Goal: Find contact information: Obtain details needed to contact an individual or organization

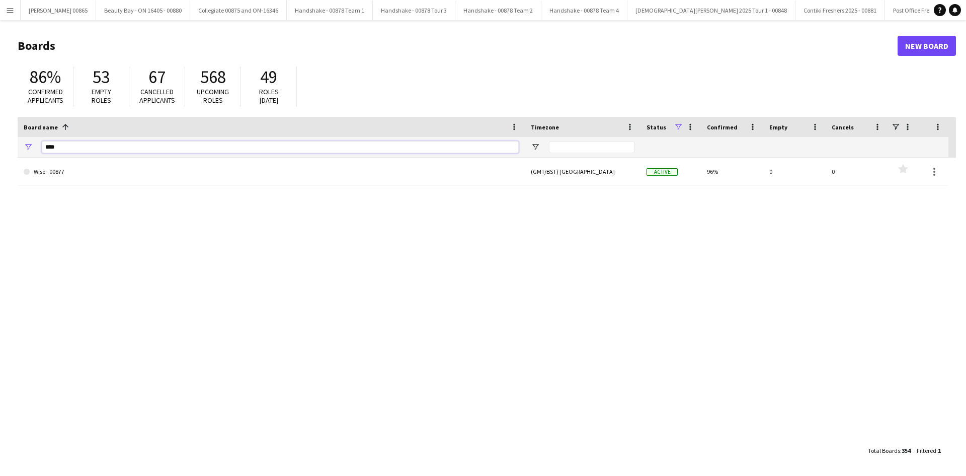
click at [87, 146] on input "****" at bounding box center [280, 147] width 477 height 12
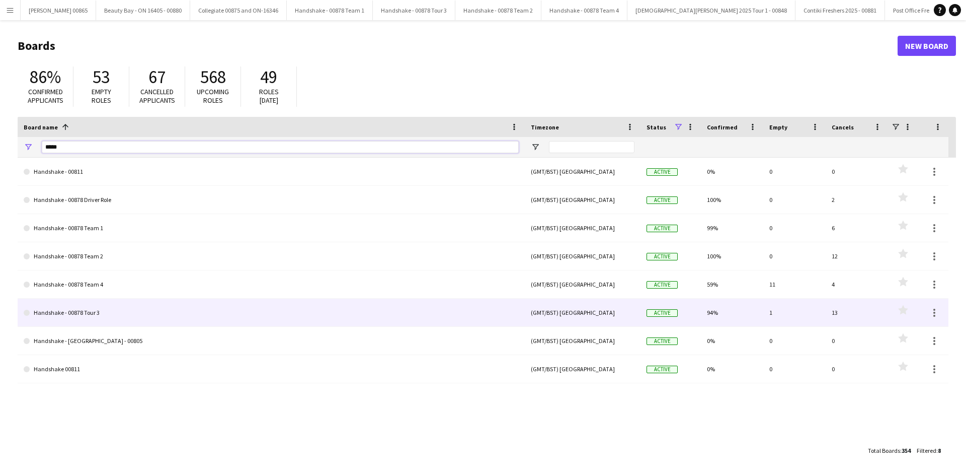
type input "*****"
click at [106, 316] on link "Handshake - 00878 Tour 3" at bounding box center [271, 312] width 495 height 28
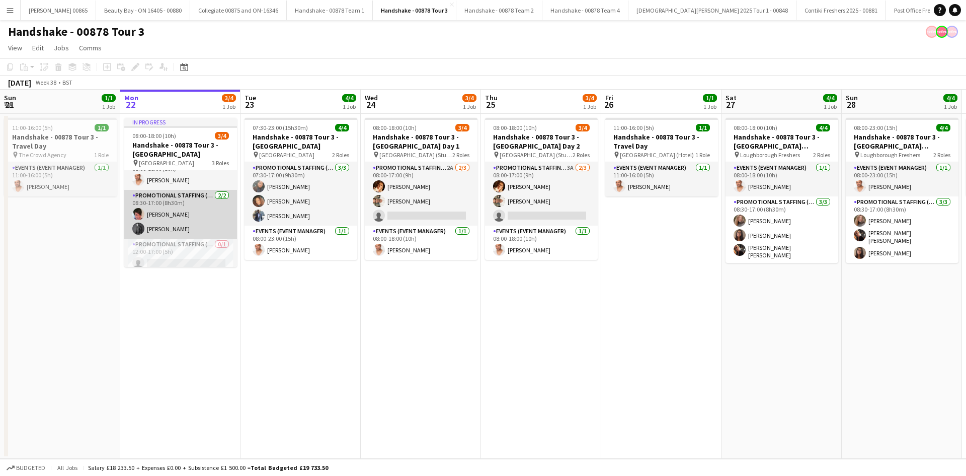
scroll to position [21, 0]
click at [196, 212] on app-card-role "Promotional Staffing (Brand Ambassadors) [DATE] 08:30-17:00 (8h30m) [PERSON_NAM…" at bounding box center [180, 208] width 113 height 49
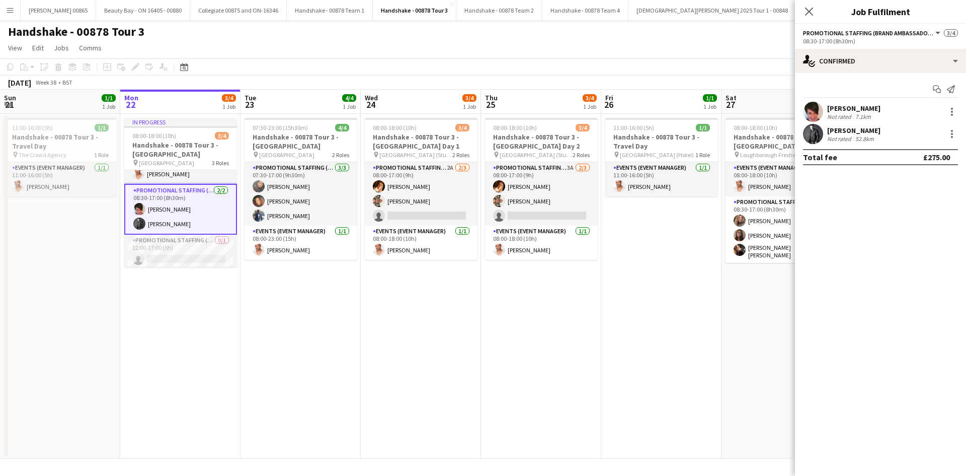
click at [852, 111] on div "[PERSON_NAME]" at bounding box center [853, 108] width 53 height 9
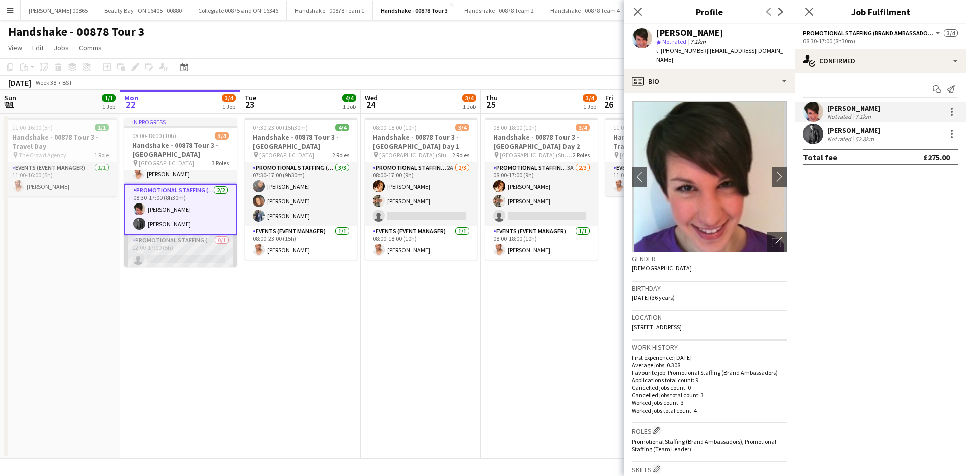
click at [200, 245] on app-card-role "Promotional Staffing (Brand Ambassadors) 0/1 12:00-17:00 (5h) single-neutral-ac…" at bounding box center [180, 252] width 113 height 34
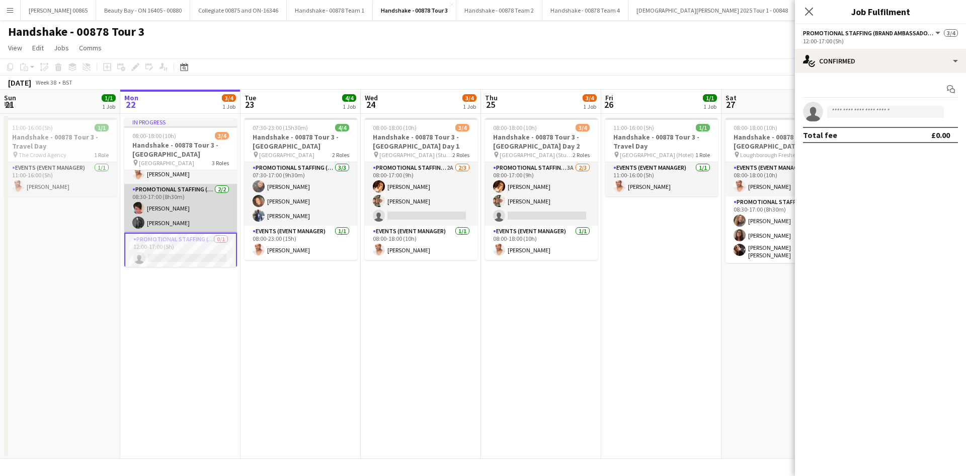
click at [200, 199] on app-card-role "Promotional Staffing (Brand Ambassadors) [DATE] 08:30-17:00 (8h30m) [PERSON_NAM…" at bounding box center [180, 208] width 113 height 49
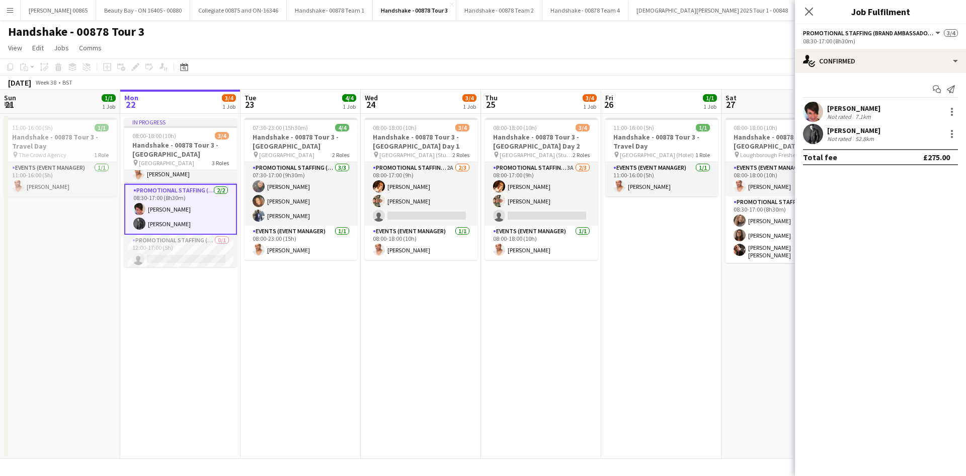
click at [843, 131] on div "[PERSON_NAME]" at bounding box center [853, 130] width 53 height 9
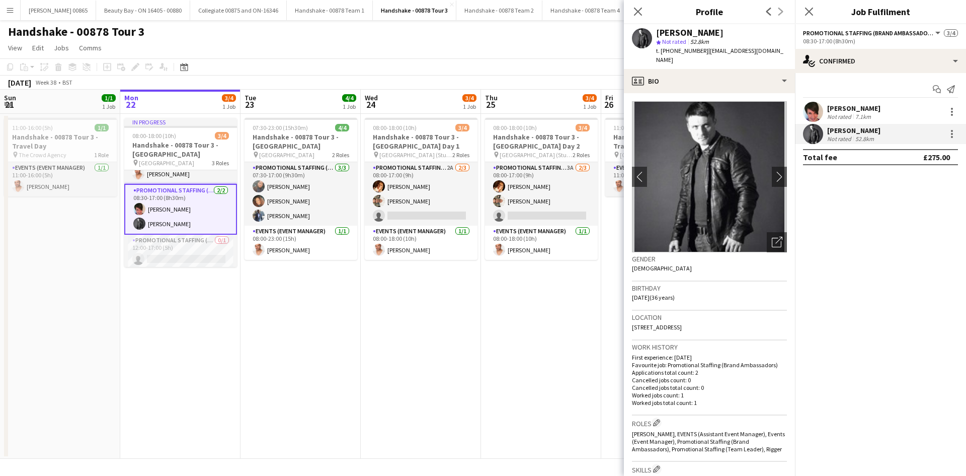
click at [852, 105] on div "[PERSON_NAME]" at bounding box center [853, 108] width 53 height 9
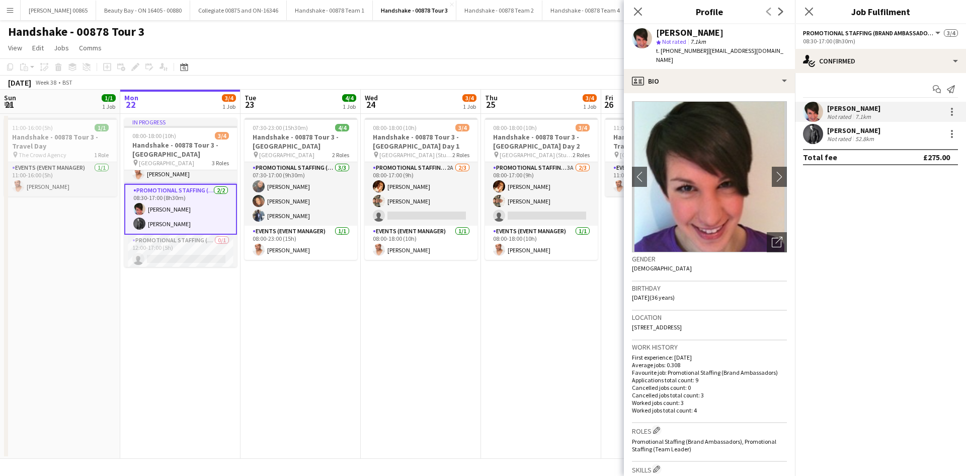
click at [853, 126] on div "[PERSON_NAME]" at bounding box center [853, 130] width 53 height 9
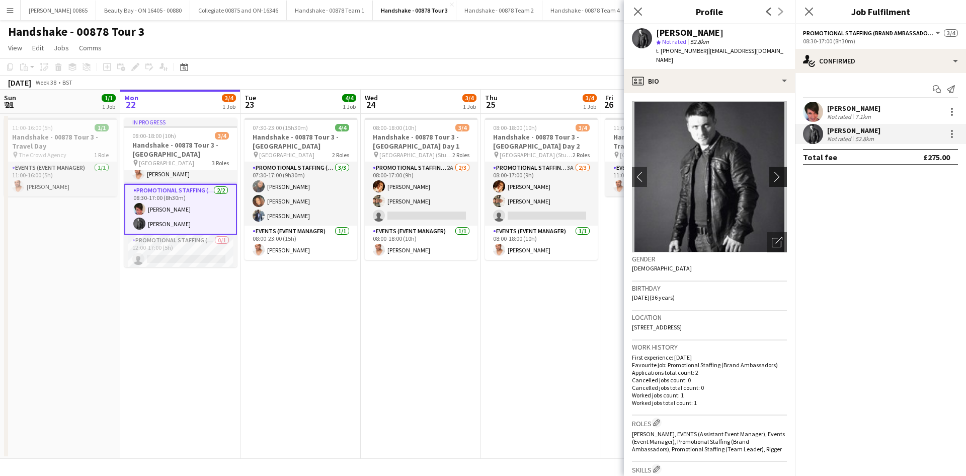
click at [772, 179] on app-icon "chevron-right" at bounding box center [780, 176] width 16 height 11
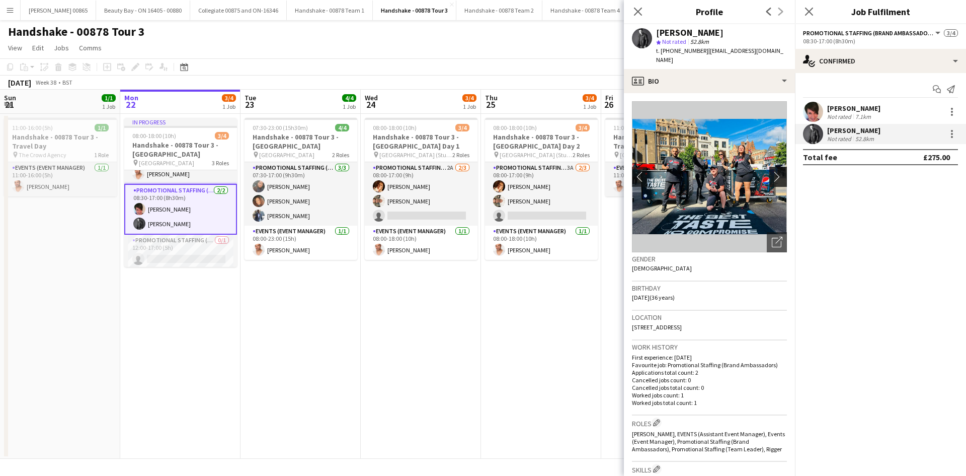
click at [772, 179] on app-icon "chevron-right" at bounding box center [780, 176] width 16 height 11
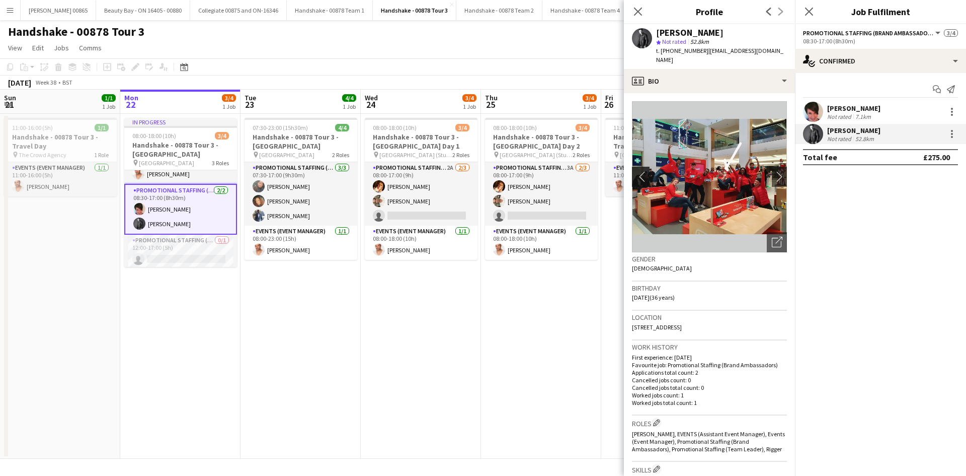
click at [636, 169] on button "chevron-left" at bounding box center [640, 177] width 20 height 20
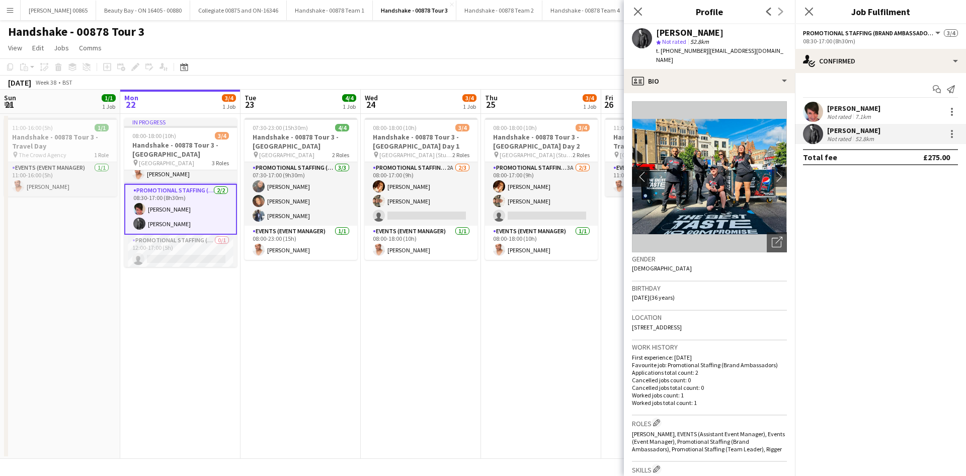
click at [636, 169] on button "chevron-left" at bounding box center [640, 177] width 20 height 20
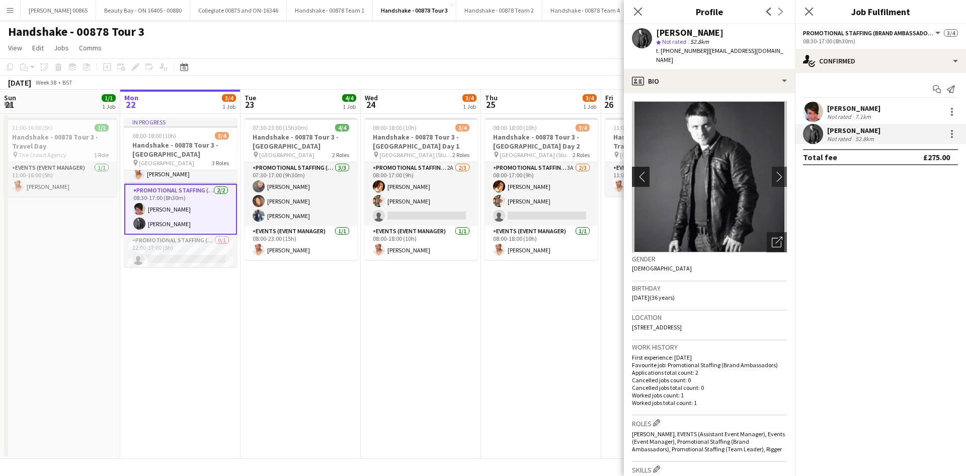
click at [636, 169] on button "chevron-left" at bounding box center [640, 177] width 20 height 20
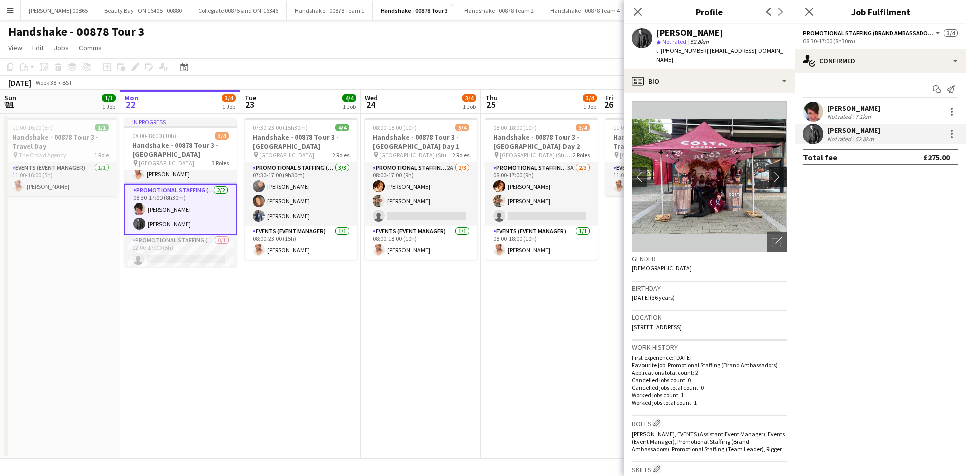
click at [777, 179] on app-icon "chevron-right" at bounding box center [780, 176] width 16 height 11
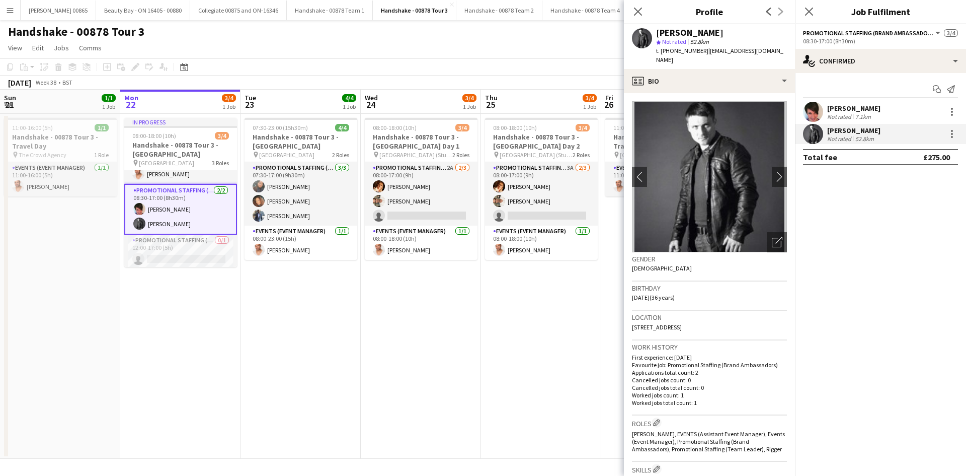
click at [154, 205] on app-card-role "Promotional Staffing (Brand Ambassadors) [DATE] 08:30-17:00 (8h30m) [PERSON_NAM…" at bounding box center [180, 209] width 113 height 51
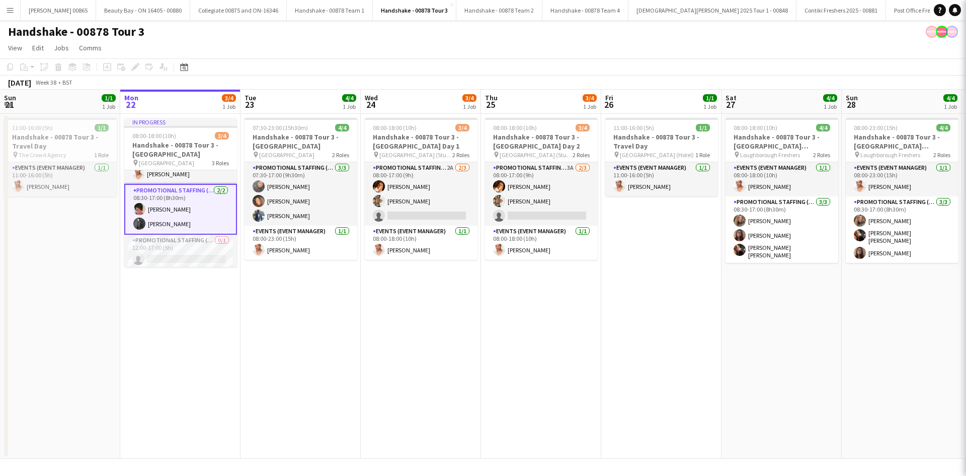
scroll to position [0, 240]
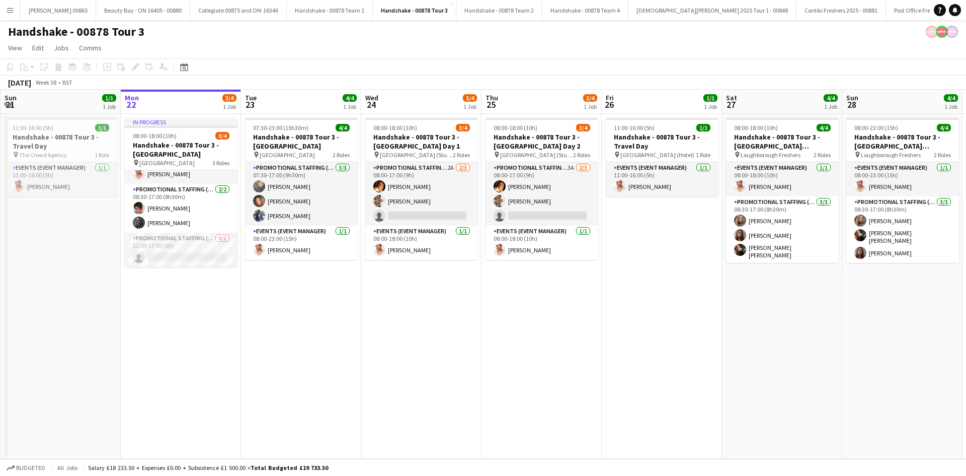
click at [113, 204] on app-date-cell "11:00-16:00 (5h) 1/1 Handshake - 00878 Tour 3 - Travel Day pin The Crowd Agency…" at bounding box center [61, 286] width 120 height 345
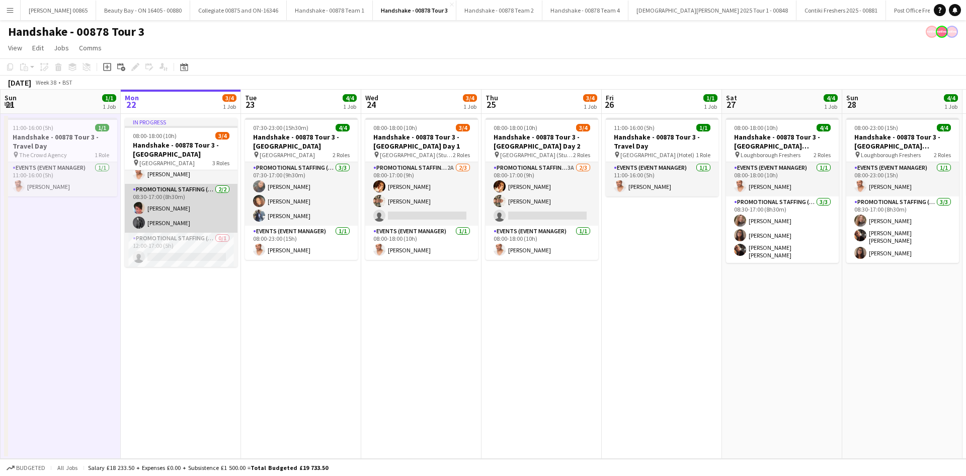
click at [152, 208] on app-card-role "Promotional Staffing (Brand Ambassadors) [DATE] 08:30-17:00 (8h30m) [PERSON_NAM…" at bounding box center [181, 208] width 113 height 49
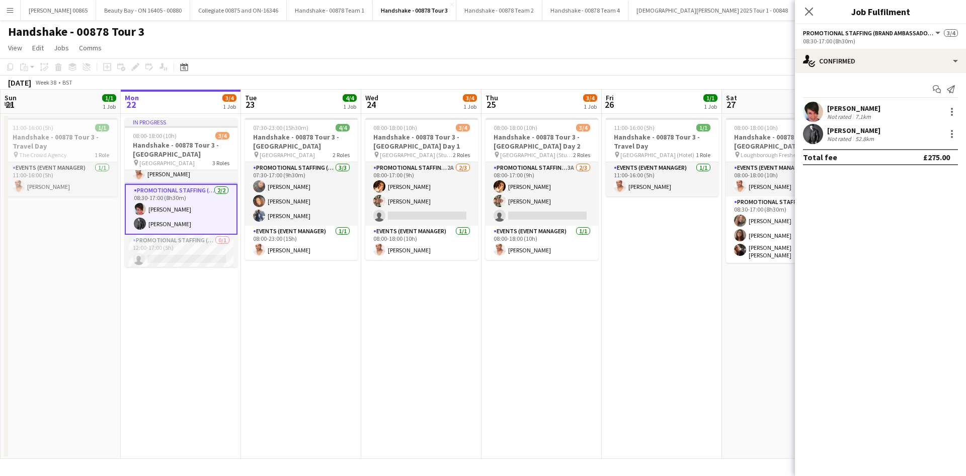
click at [870, 107] on div "[PERSON_NAME]" at bounding box center [853, 108] width 53 height 9
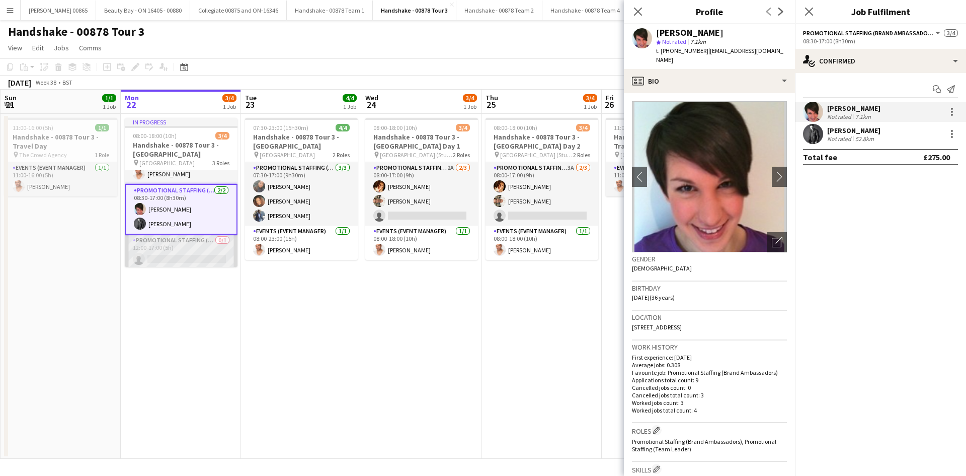
click at [171, 259] on app-card-role "Promotional Staffing (Brand Ambassadors) 0/1 12:00-17:00 (5h) single-neutral-ac…" at bounding box center [181, 252] width 113 height 34
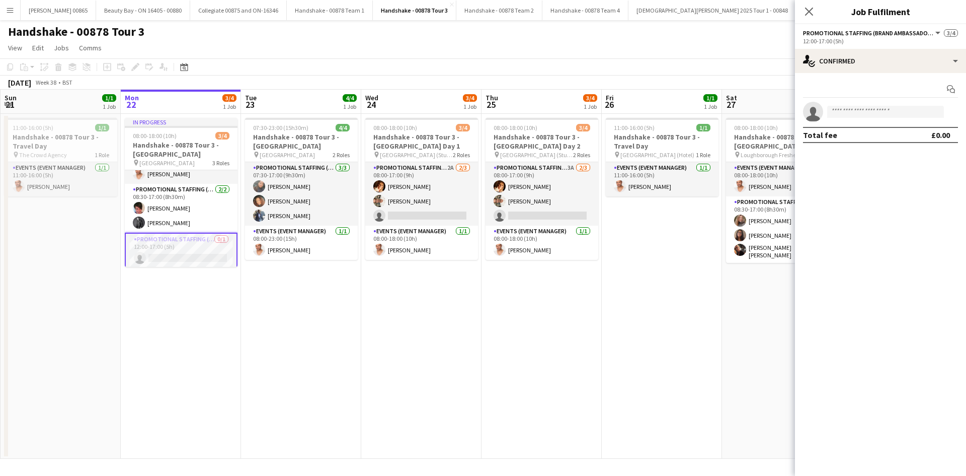
scroll to position [23, 0]
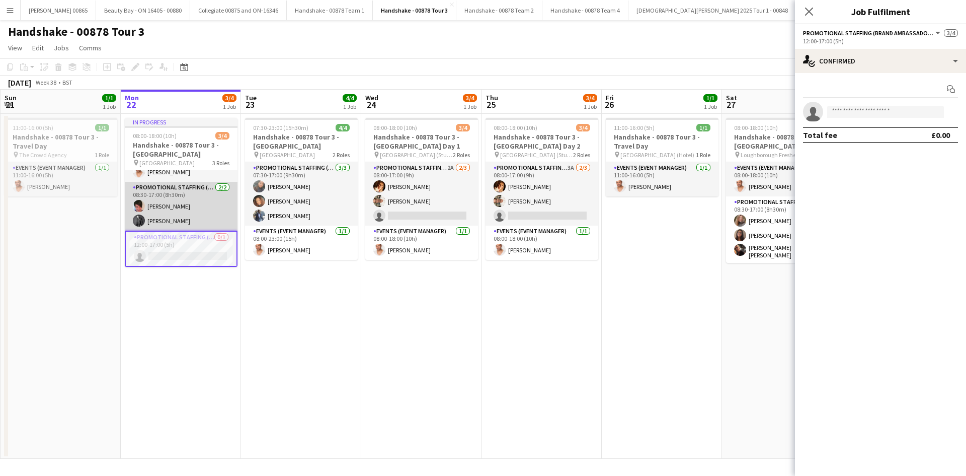
click at [181, 208] on app-card-role "Promotional Staffing (Brand Ambassadors) [DATE] 08:30-17:00 (8h30m) [PERSON_NAM…" at bounding box center [181, 206] width 113 height 49
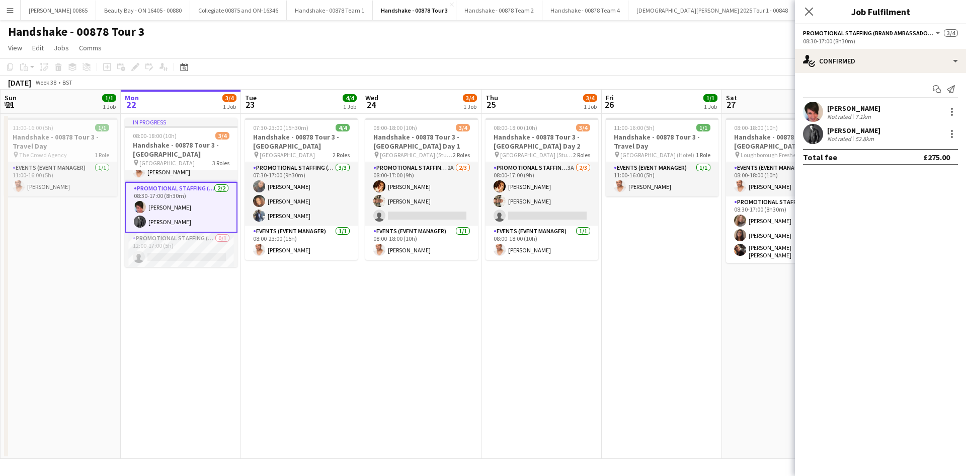
click at [865, 132] on div "[PERSON_NAME]" at bounding box center [853, 130] width 53 height 9
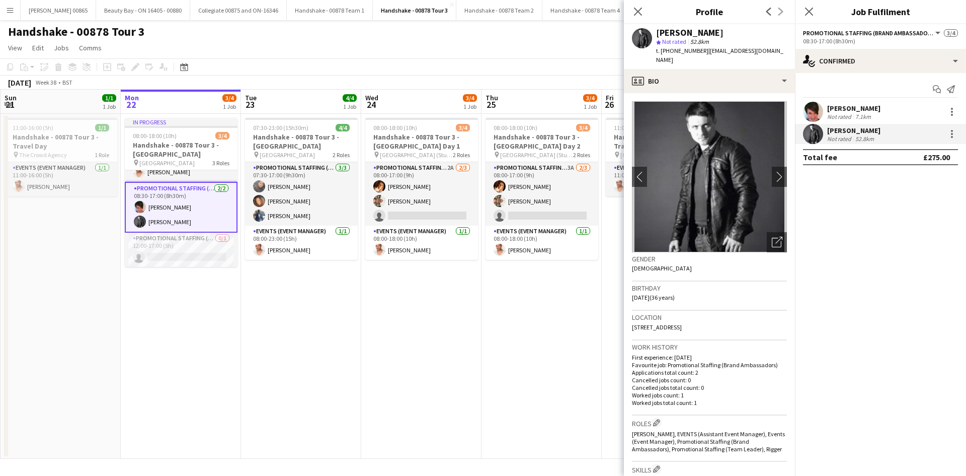
click at [891, 212] on mat-expansion-panel "check Confirmed Start chat Send notification [PERSON_NAME] Not rated 7.1km [PER…" at bounding box center [880, 274] width 171 height 403
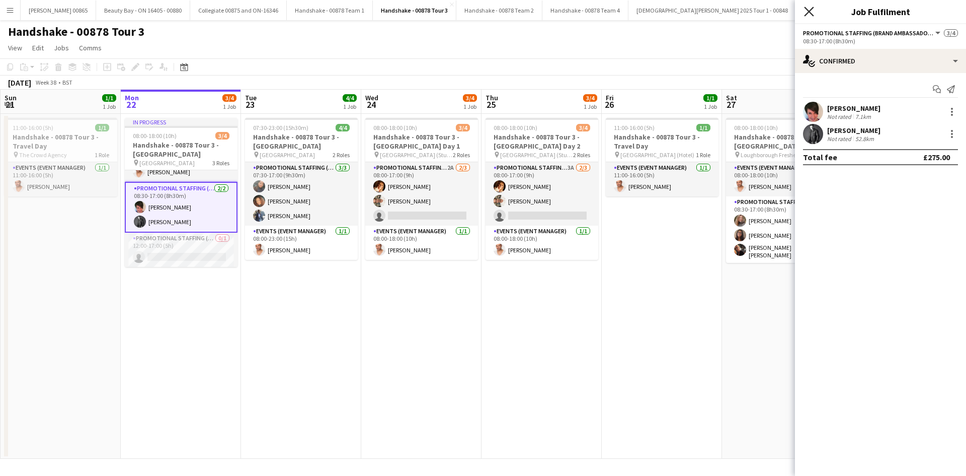
click at [809, 8] on icon "Close pop-in" at bounding box center [809, 12] width 10 height 10
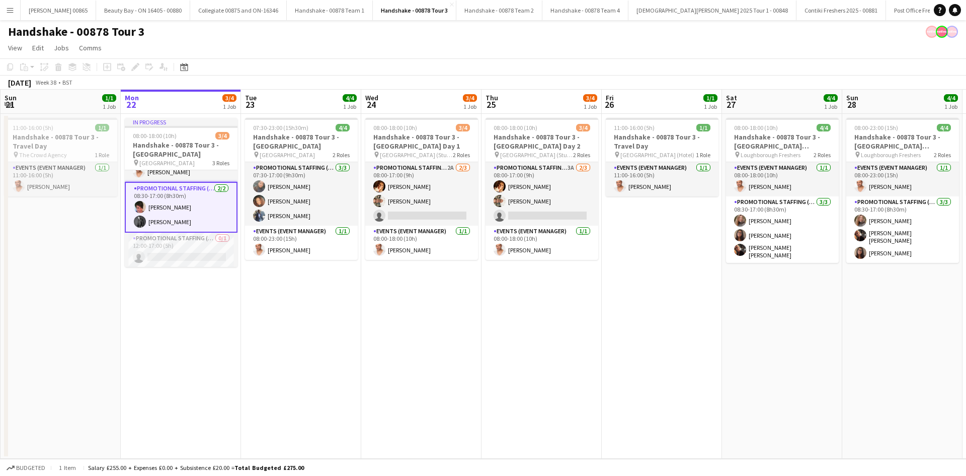
click at [181, 205] on app-card-role "Promotional Staffing (Brand Ambassadors) [DATE] 08:30-17:00 (8h30m) [PERSON_NAM…" at bounding box center [181, 207] width 113 height 51
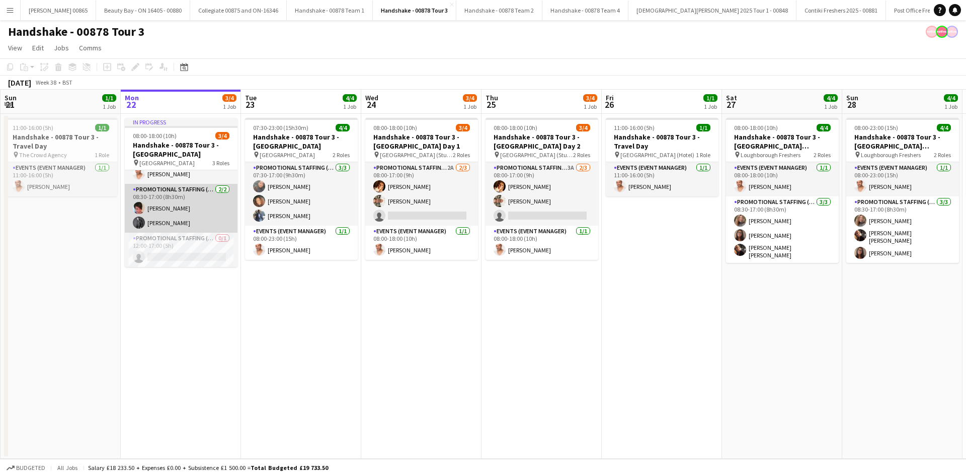
click at [188, 215] on app-card-role "Promotional Staffing (Brand Ambassadors) [DATE] 08:30-17:00 (8h30m) [PERSON_NAM…" at bounding box center [181, 208] width 113 height 49
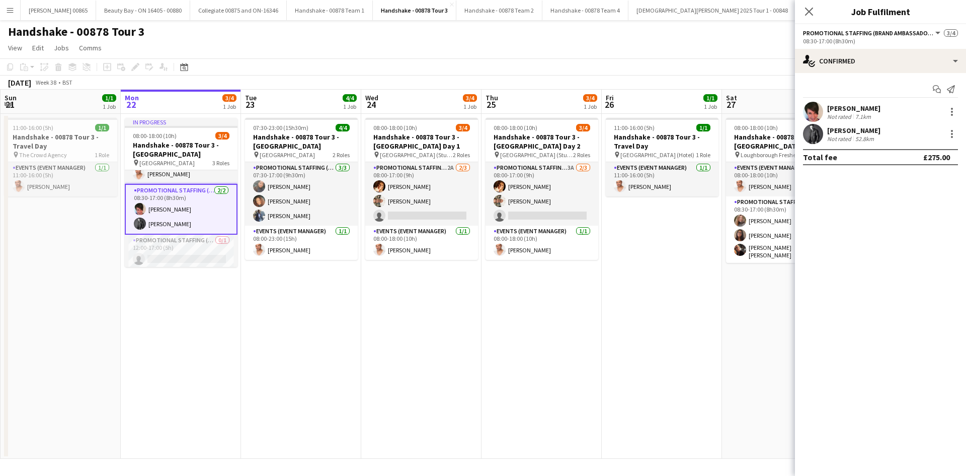
scroll to position [23, 0]
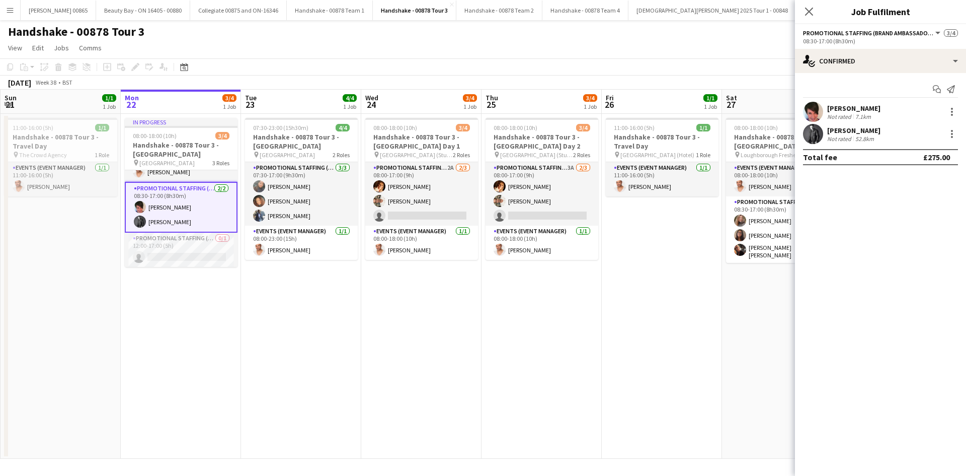
click at [874, 129] on div "[PERSON_NAME]" at bounding box center [853, 130] width 53 height 9
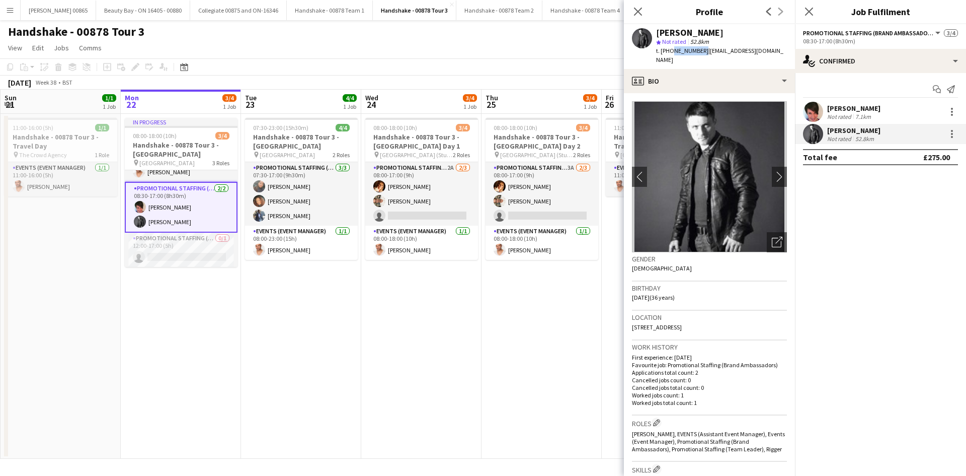
drag, startPoint x: 699, startPoint y: 53, endPoint x: 671, endPoint y: 54, distance: 27.7
click at [671, 54] on span "t. [PHONE_NUMBER]" at bounding box center [682, 51] width 52 height 8
copy span "7427378710"
click at [867, 107] on div "[PERSON_NAME]" at bounding box center [853, 108] width 53 height 9
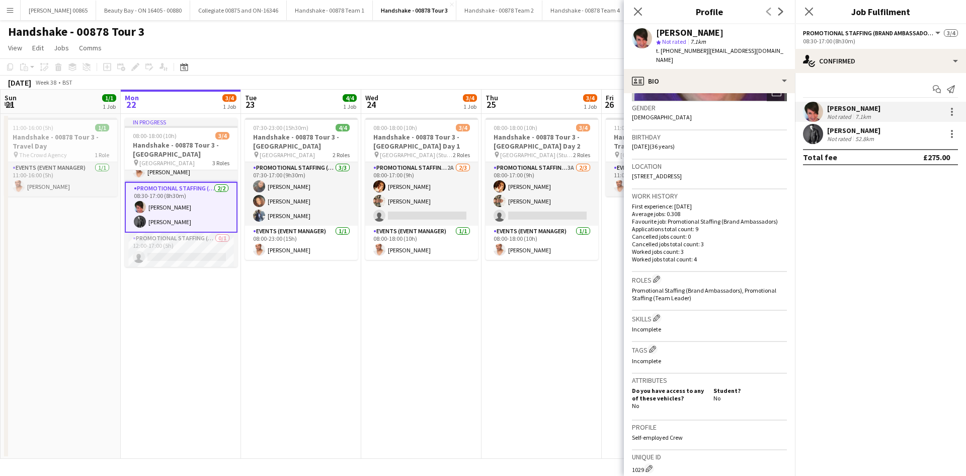
scroll to position [0, 0]
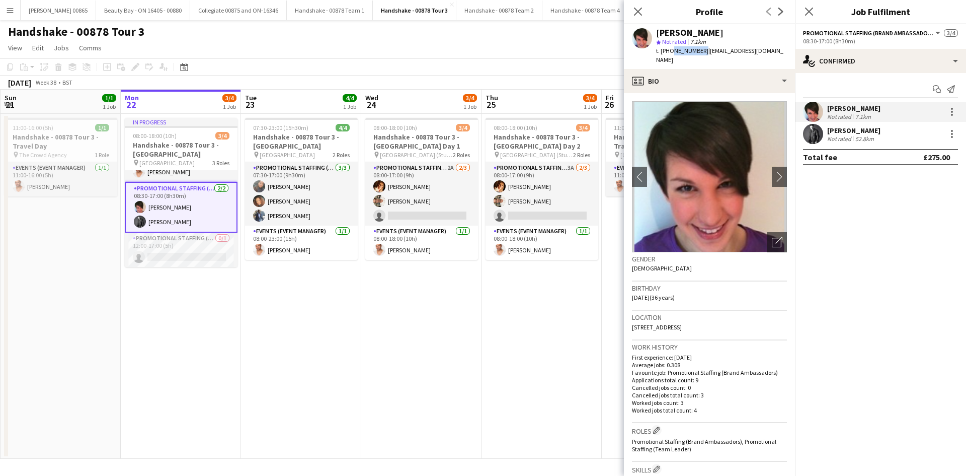
drag, startPoint x: 699, startPoint y: 52, endPoint x: 670, endPoint y: 52, distance: 28.7
click at [670, 52] on span "t. [PHONE_NUMBER]" at bounding box center [682, 51] width 52 height 8
copy span "7703581699"
click at [637, 13] on icon at bounding box center [638, 12] width 10 height 10
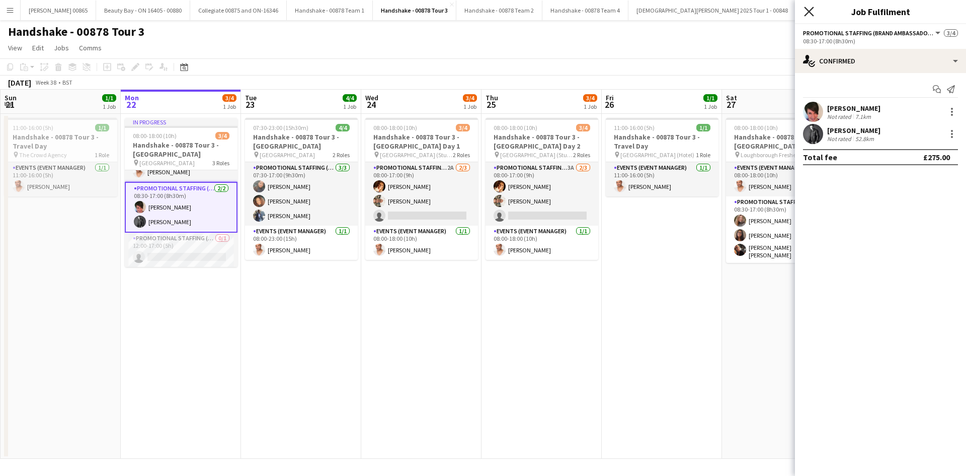
click at [810, 10] on icon "Close pop-in" at bounding box center [809, 12] width 10 height 10
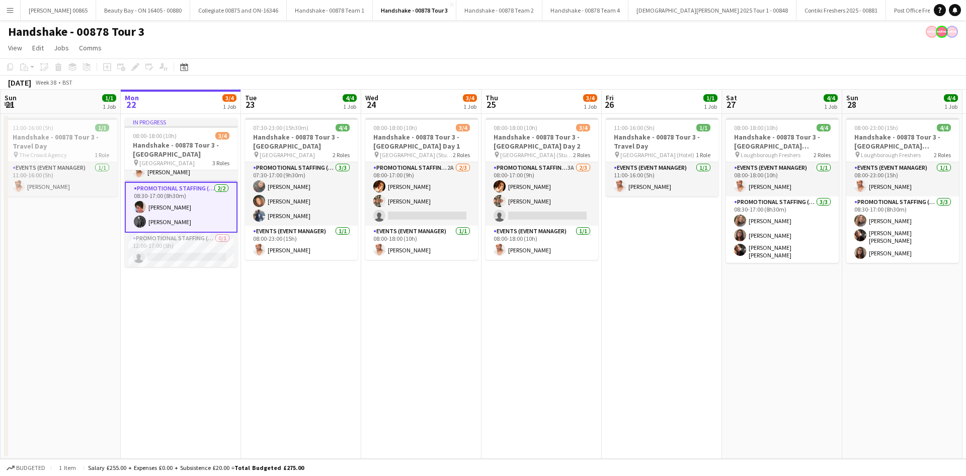
click at [201, 207] on app-card-role "Promotional Staffing (Brand Ambassadors) [DATE] 08:30-17:00 (8h30m) [PERSON_NAM…" at bounding box center [181, 207] width 113 height 51
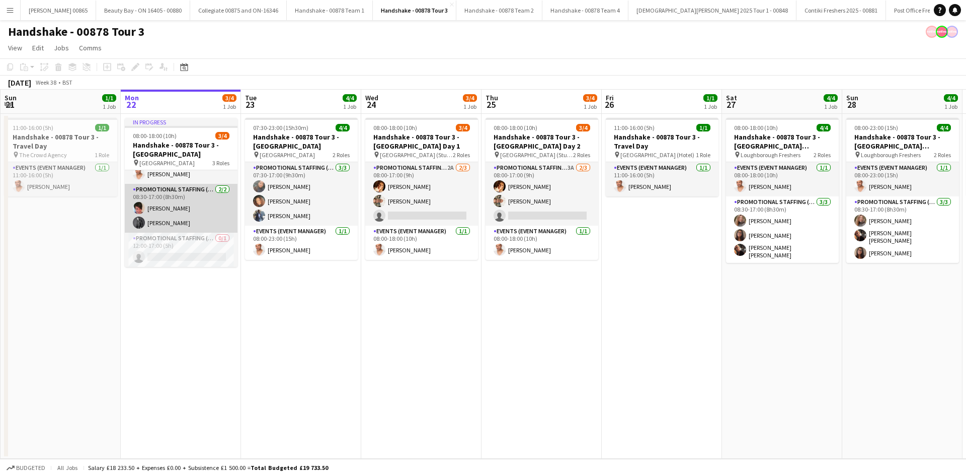
click at [196, 219] on app-card-role "Promotional Staffing (Brand Ambassadors) [DATE] 08:30-17:00 (8h30m) [PERSON_NAM…" at bounding box center [181, 208] width 113 height 49
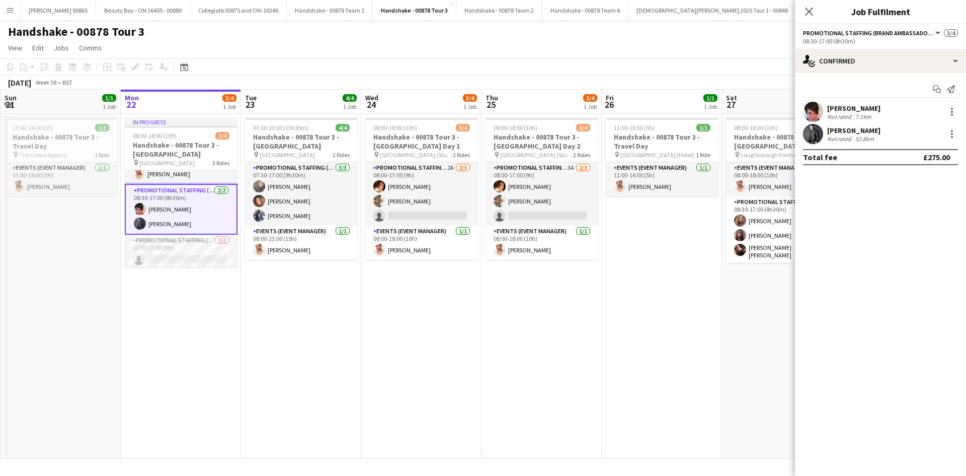
scroll to position [23, 0]
click at [878, 135] on div "Not rated 52.8km" at bounding box center [853, 139] width 53 height 8
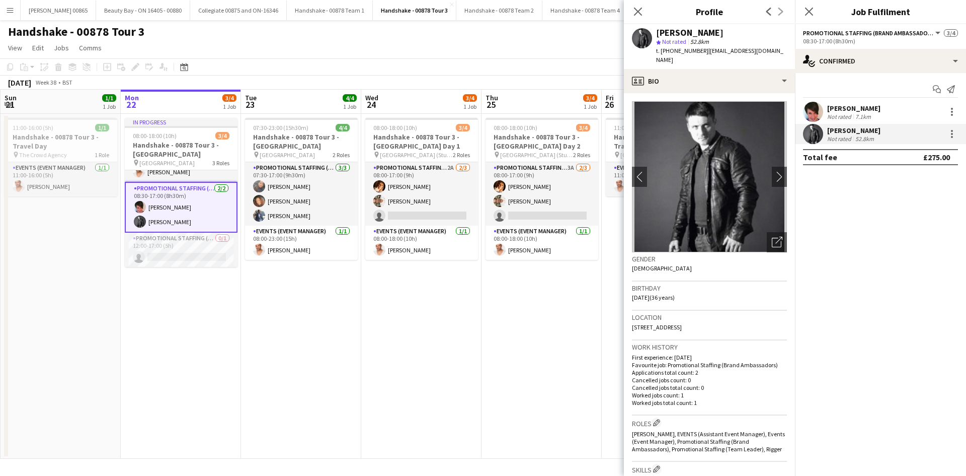
click at [880, 109] on div "[PERSON_NAME] Not rated 7.1km" at bounding box center [880, 112] width 171 height 20
